Goal: Information Seeking & Learning: Learn about a topic

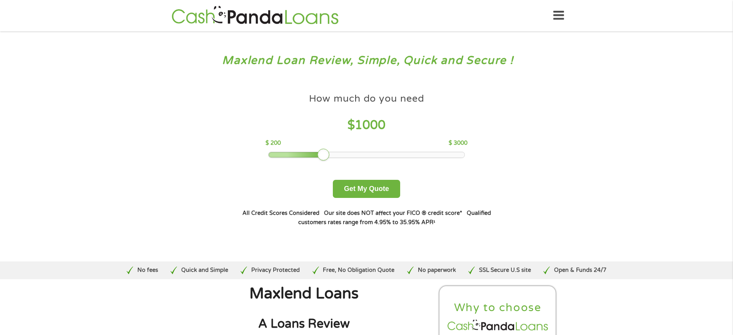
scroll to position [2158, 0]
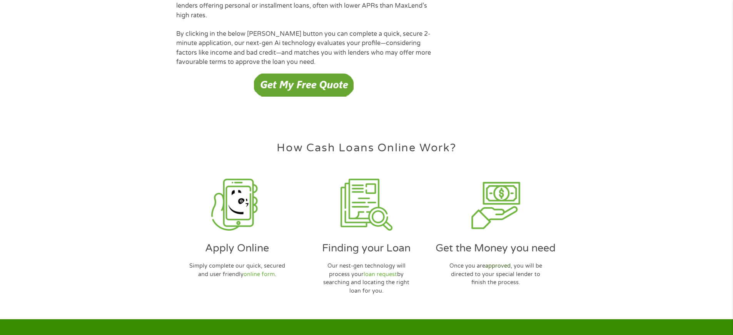
scroll to position [2225, 0]
